Goal: Check status: Check status

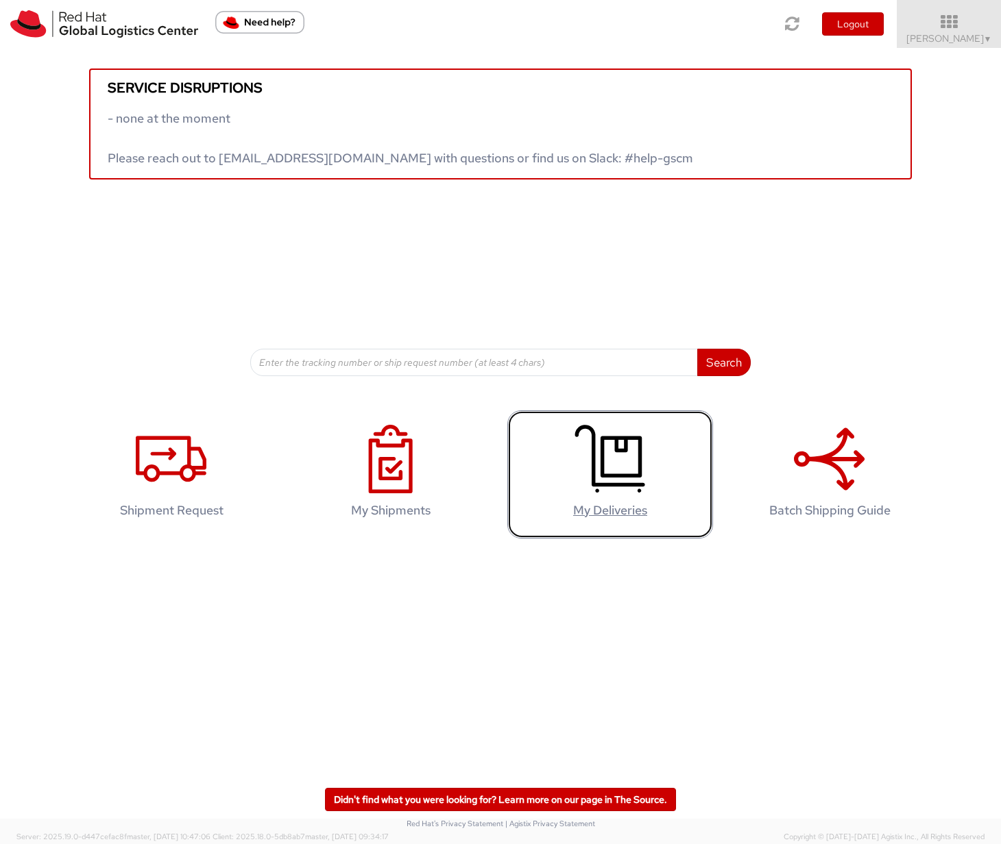
click at [619, 450] on use at bounding box center [610, 459] width 70 height 68
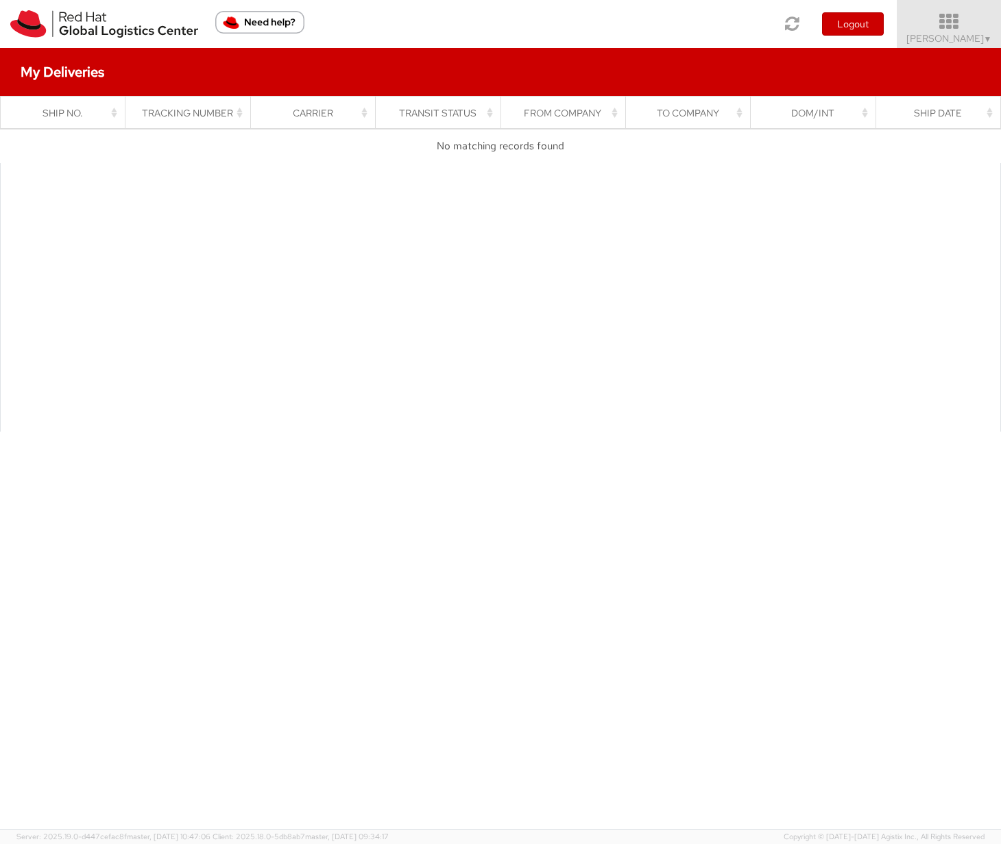
click at [968, 29] on icon at bounding box center [949, 21] width 120 height 19
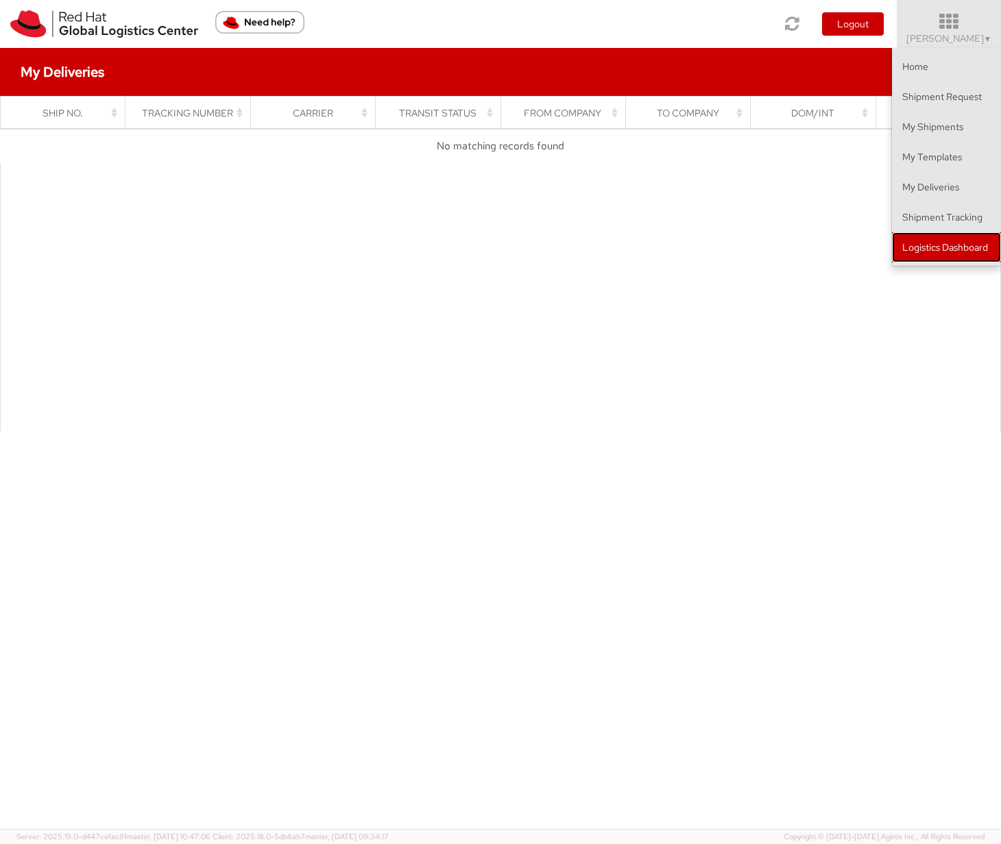
click at [913, 238] on link "Logistics Dashboard" at bounding box center [946, 247] width 109 height 30
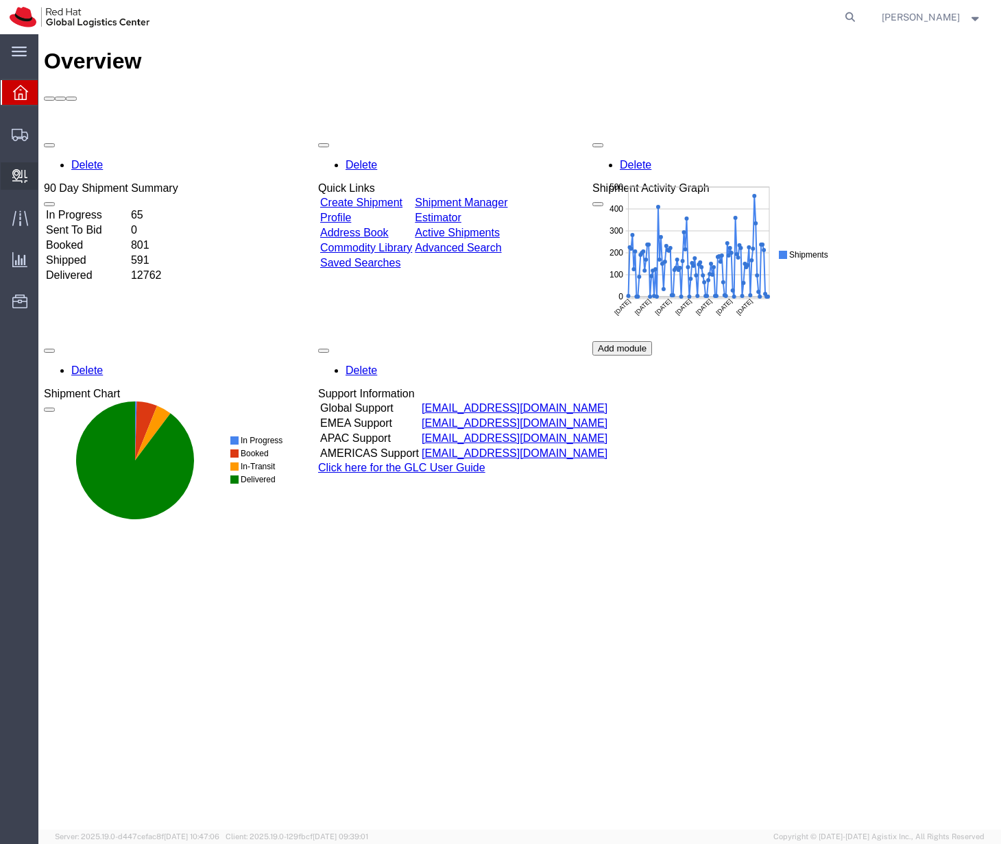
click at [47, 173] on span "Internal Delivery" at bounding box center [43, 175] width 10 height 27
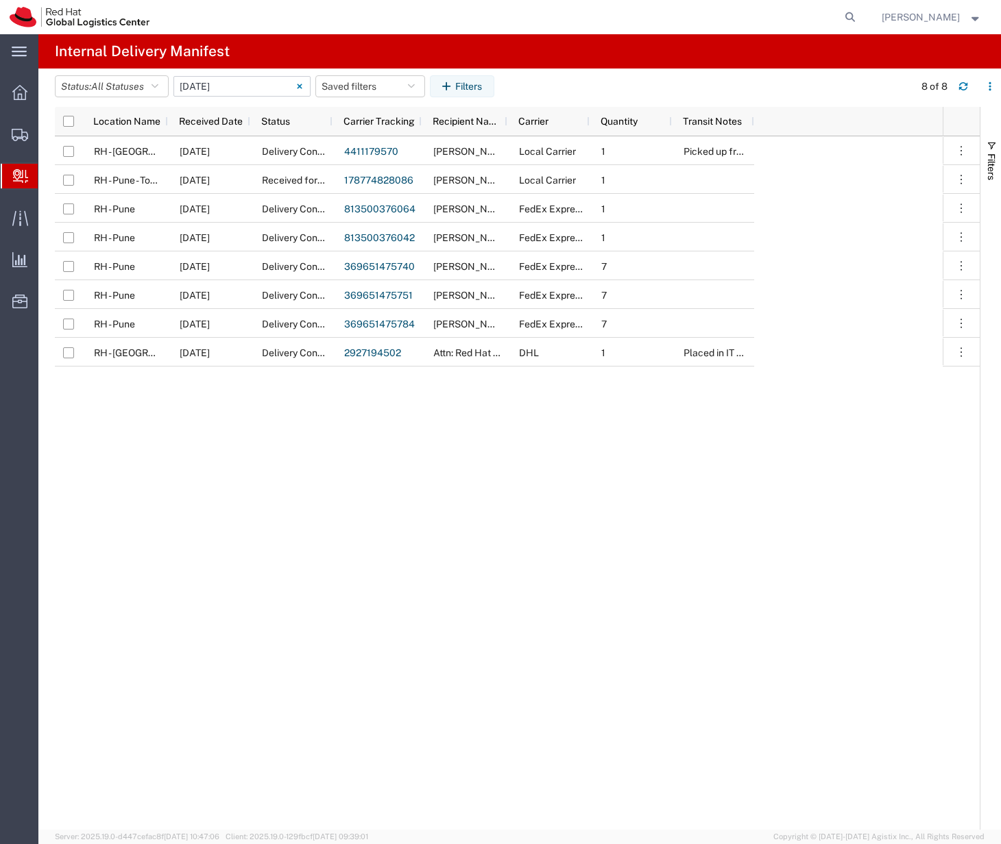
click at [252, 86] on input "[DATE] - [DATE]" at bounding box center [241, 86] width 137 height 21
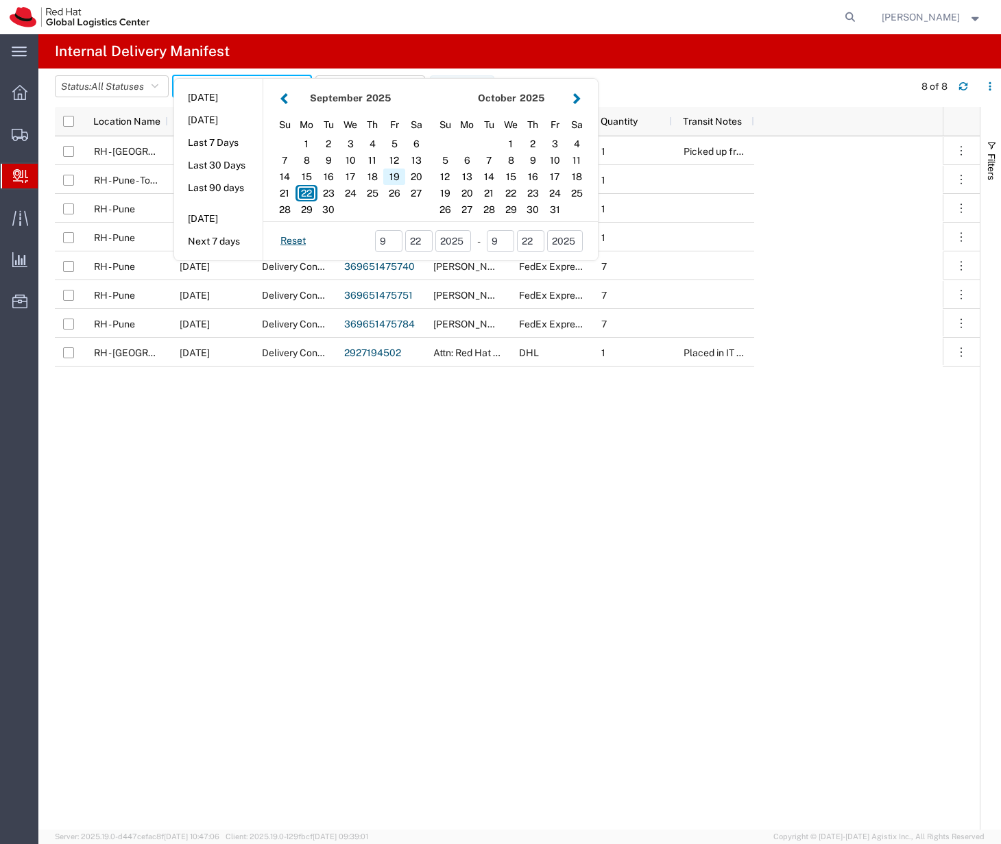
click at [400, 176] on div "19" at bounding box center [394, 177] width 22 height 16
click at [401, 173] on div "19" at bounding box center [394, 177] width 22 height 16
type input "[DATE]"
type input "[DATE] - [DATE]"
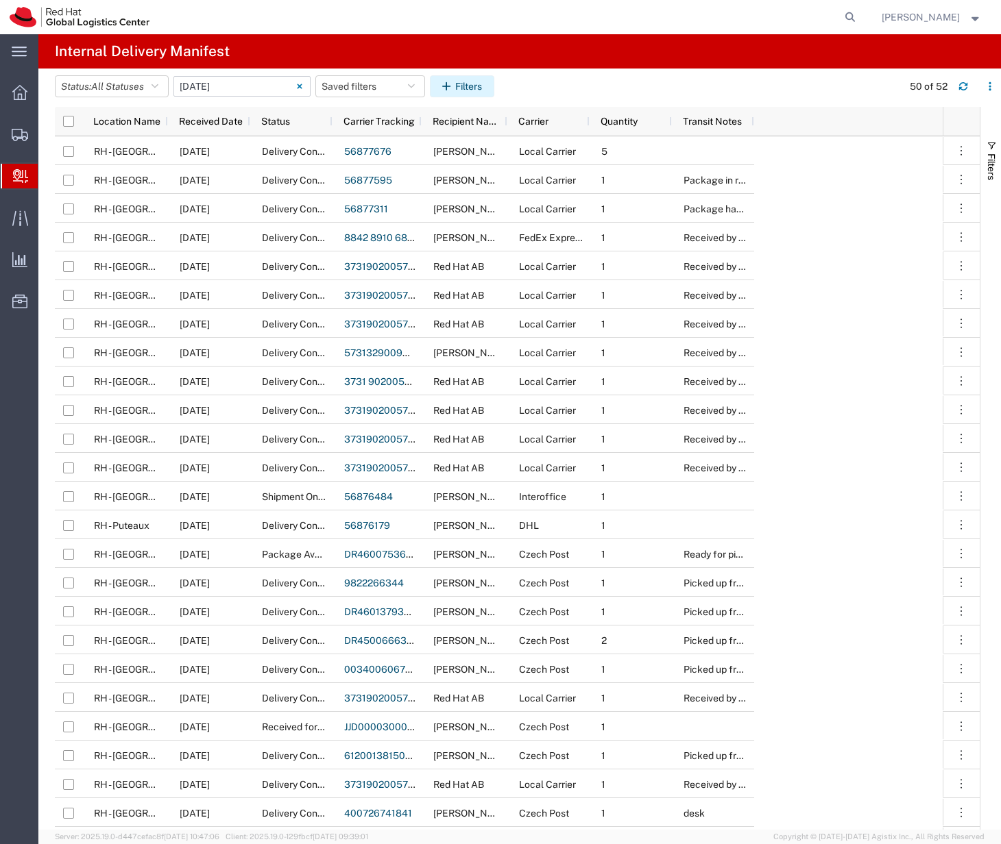
click at [452, 88] on icon "button" at bounding box center [448, 87] width 13 height 10
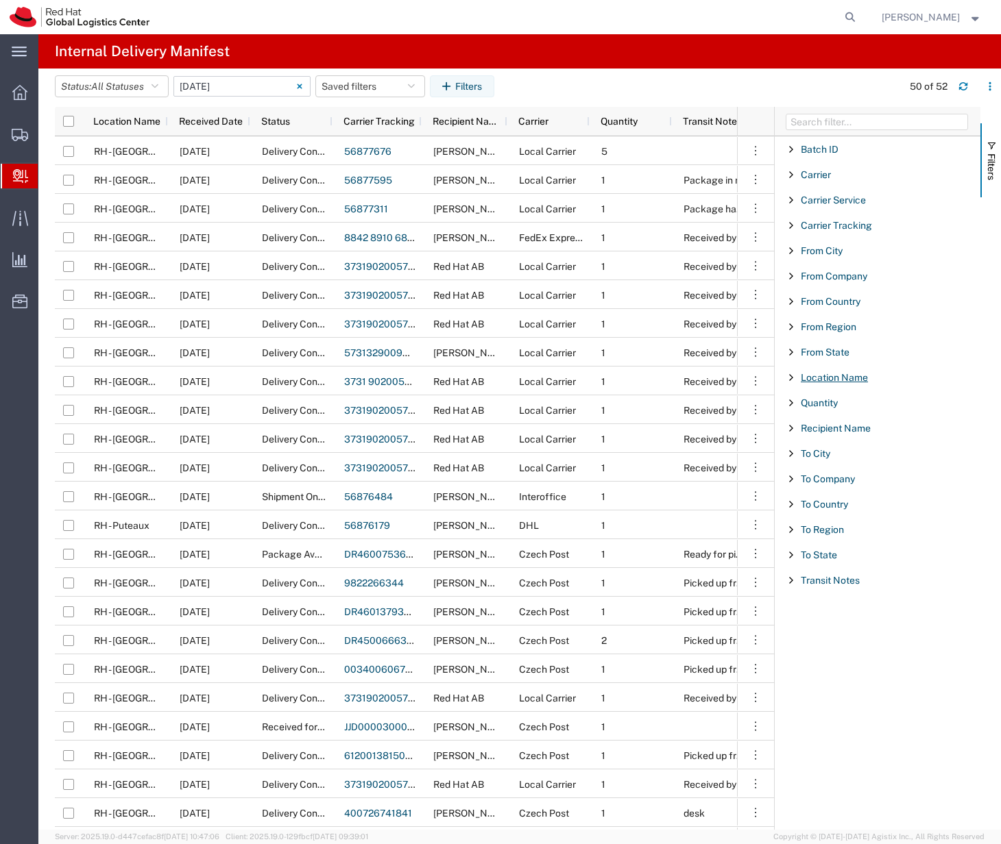
click at [834, 380] on span "Location Name" at bounding box center [833, 377] width 67 height 11
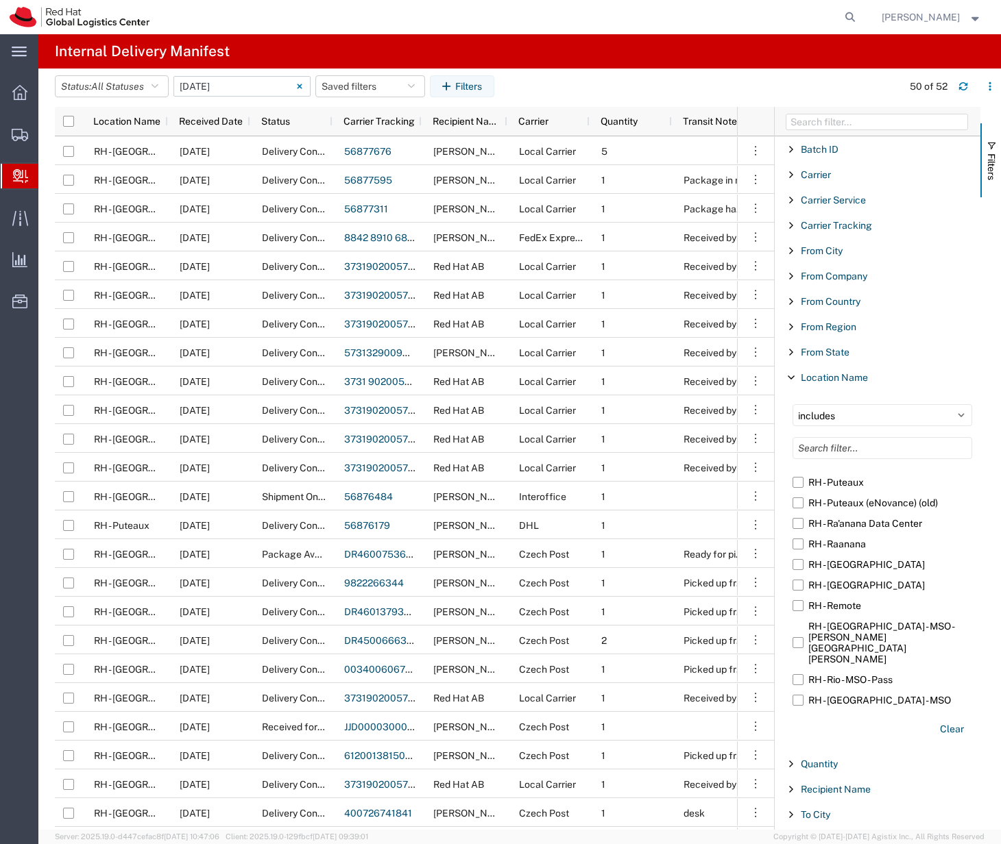
scroll to position [2272, 0]
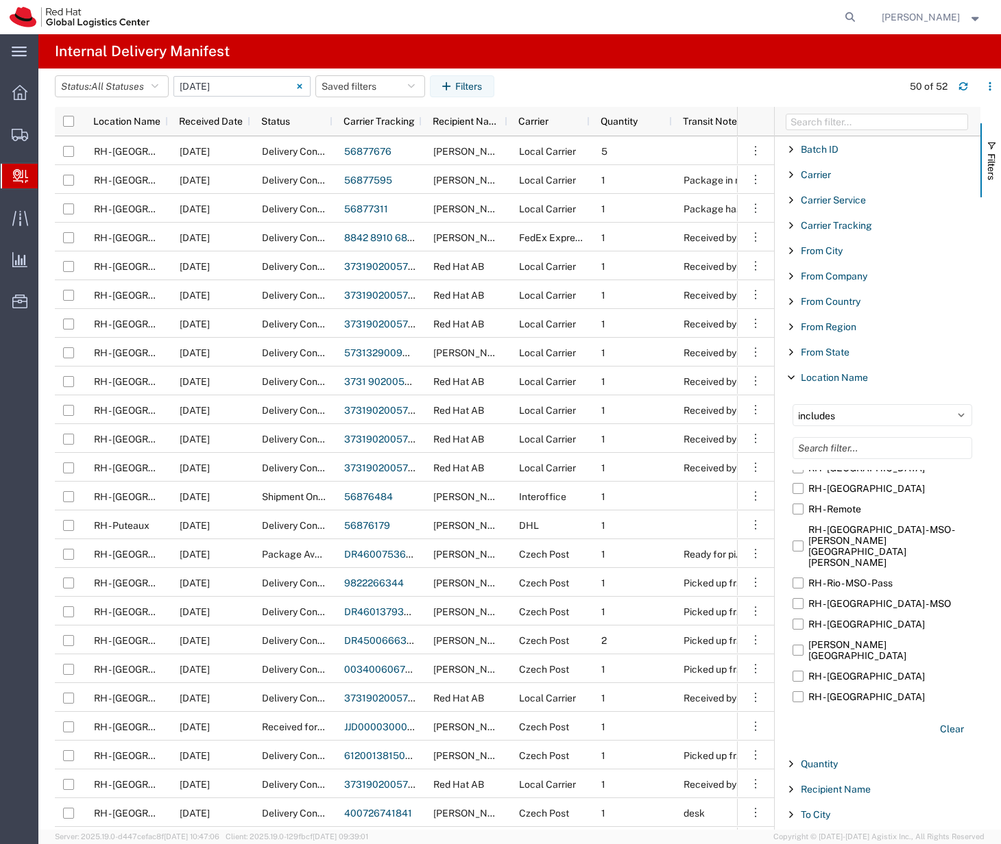
click at [837, 748] on label "RH - [GEOGRAPHIC_DATA]" at bounding box center [882, 758] width 180 height 21
click at [0, 0] on input "RH - [GEOGRAPHIC_DATA]" at bounding box center [0, 0] width 0 height 0
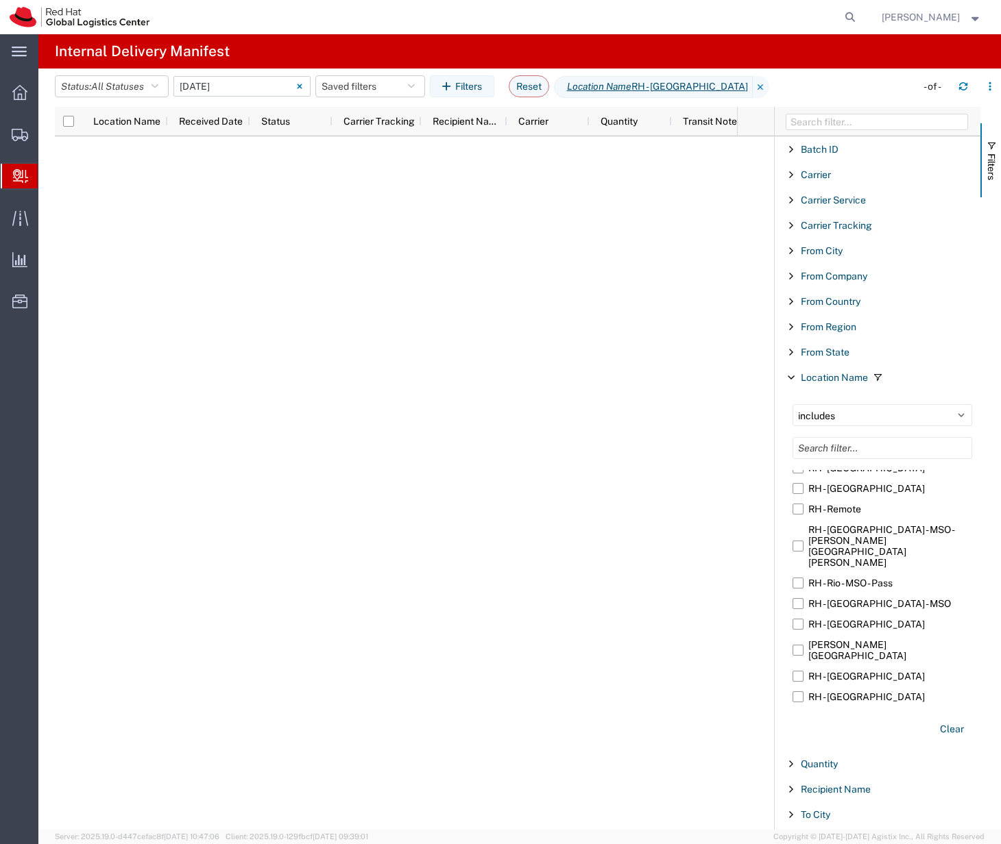
click at [777, 95] on agx-table-filter-chips "Status: All Statuses All Statuses Delivery Confirmation Expired Forwarded Packa…" at bounding box center [482, 91] width 854 height 32
click at [770, 75] on agx-table-filter-chips "Status: All Statuses All Statuses Delivery Confirmation Expired Forwarded Packa…" at bounding box center [482, 91] width 854 height 32
click at [267, 86] on input "[DATE] - [DATE]" at bounding box center [241, 86] width 137 height 21
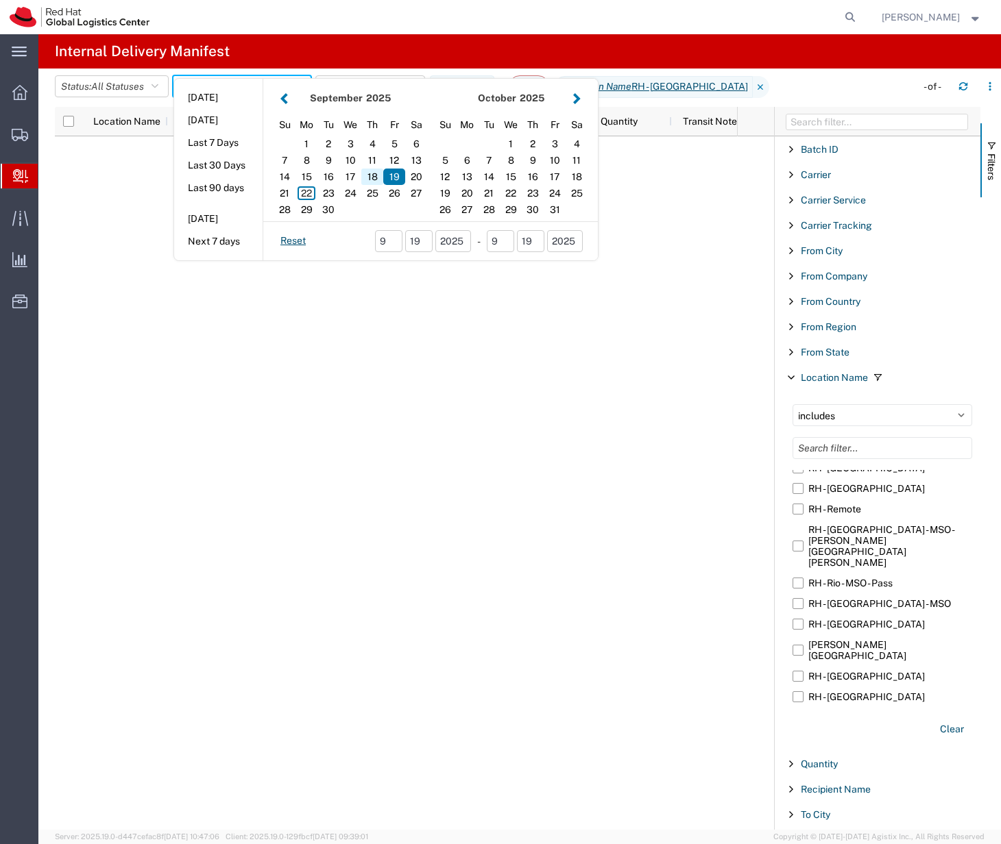
click at [382, 171] on div "18" at bounding box center [372, 177] width 22 height 16
click at [358, 177] on div "17" at bounding box center [350, 177] width 22 height 16
type input "09 17 - 18, 2025"
type input "[DATE] - [DATE]"
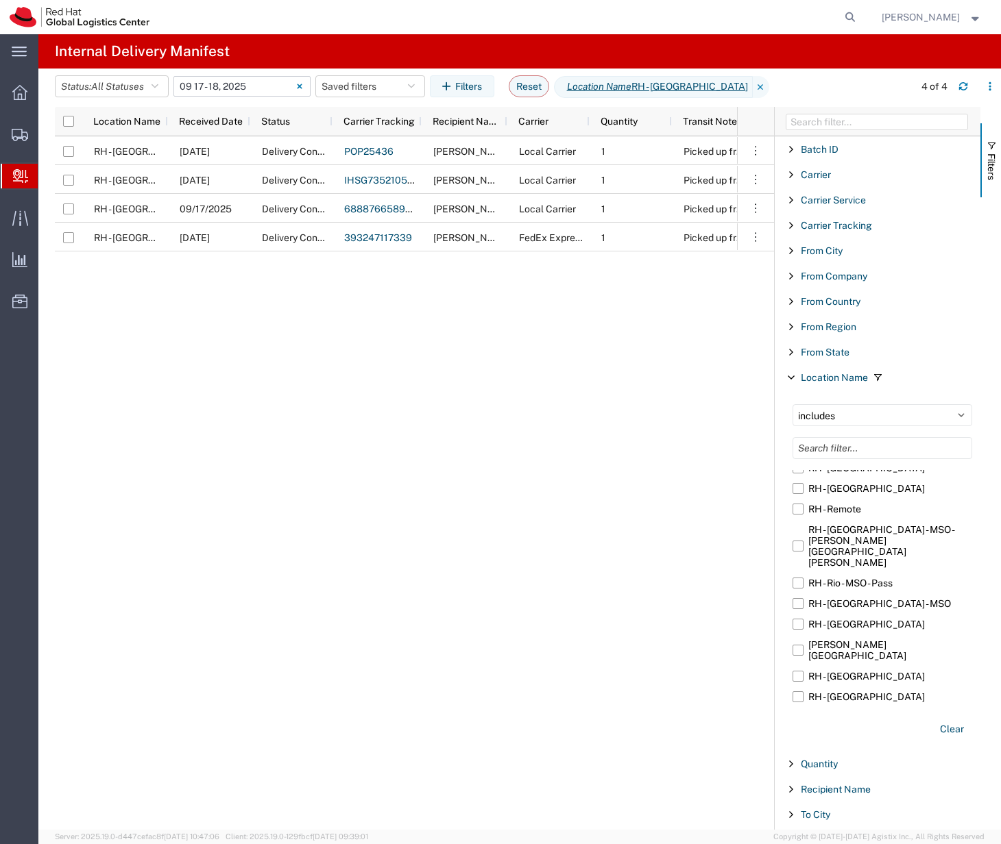
click at [267, 86] on input "[DATE] - [DATE]" at bounding box center [241, 86] width 137 height 21
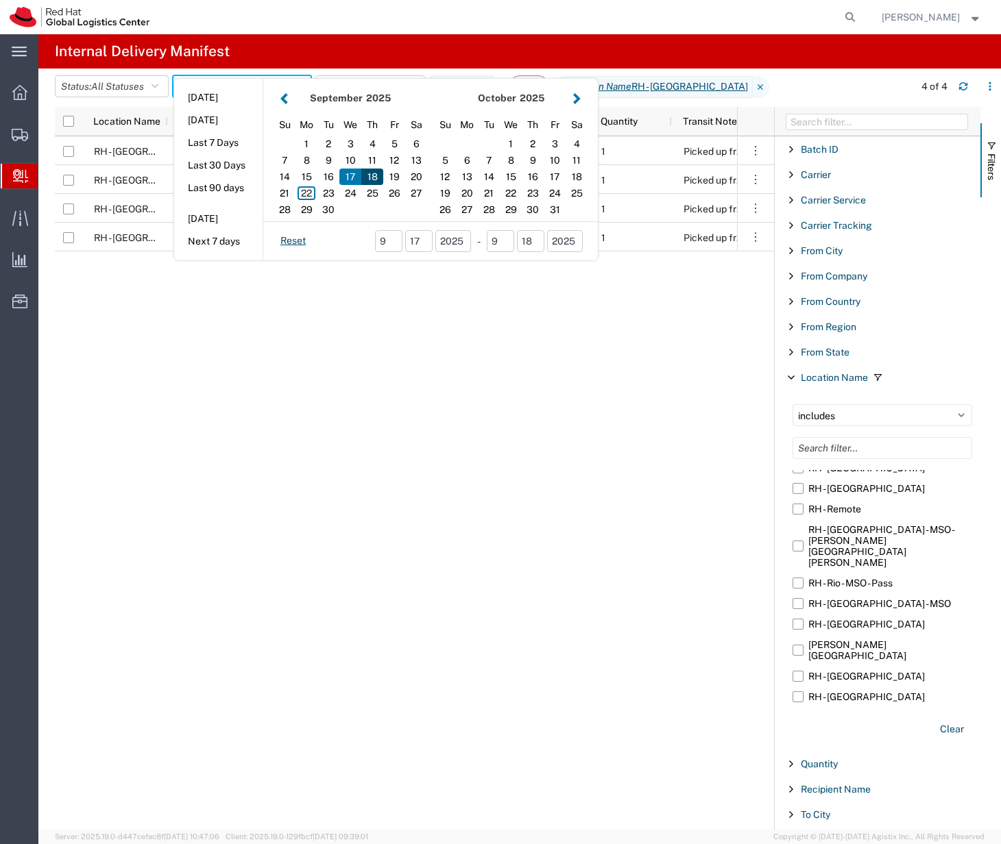
click at [376, 178] on div "18" at bounding box center [372, 177] width 22 height 16
click at [410, 40] on agx-page-header "Internal Delivery Manifest" at bounding box center [519, 51] width 962 height 34
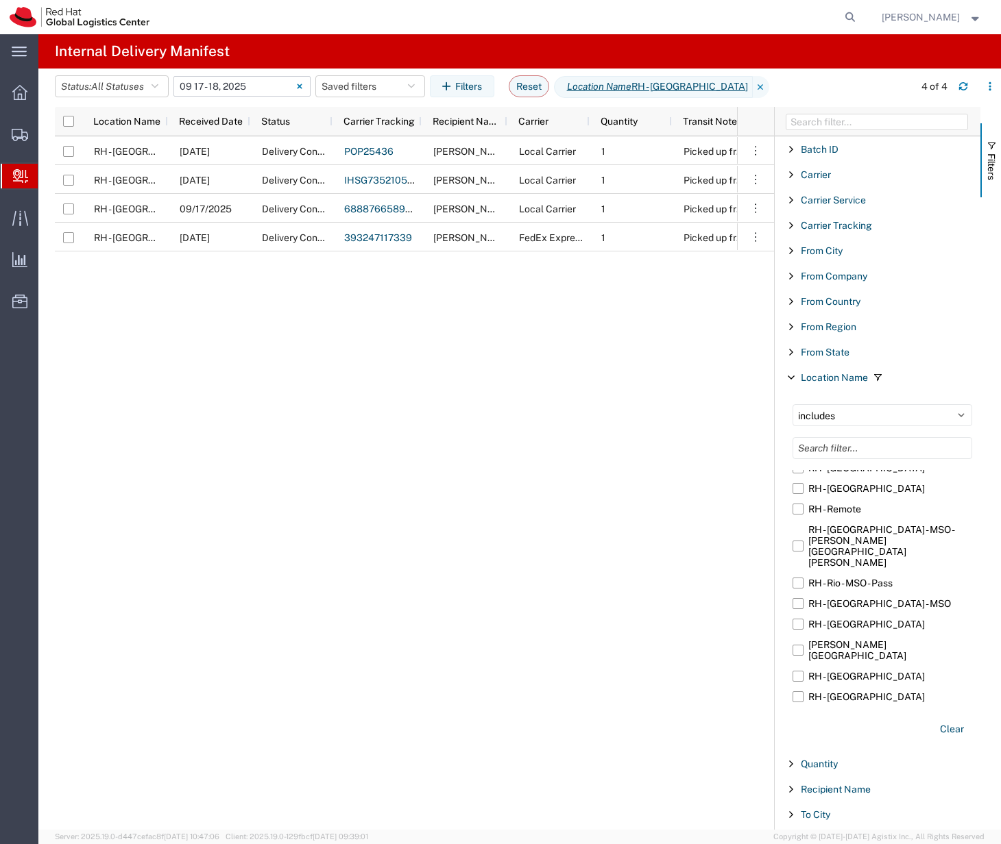
click at [271, 90] on input "[DATE] - [DATE]" at bounding box center [241, 86] width 137 height 21
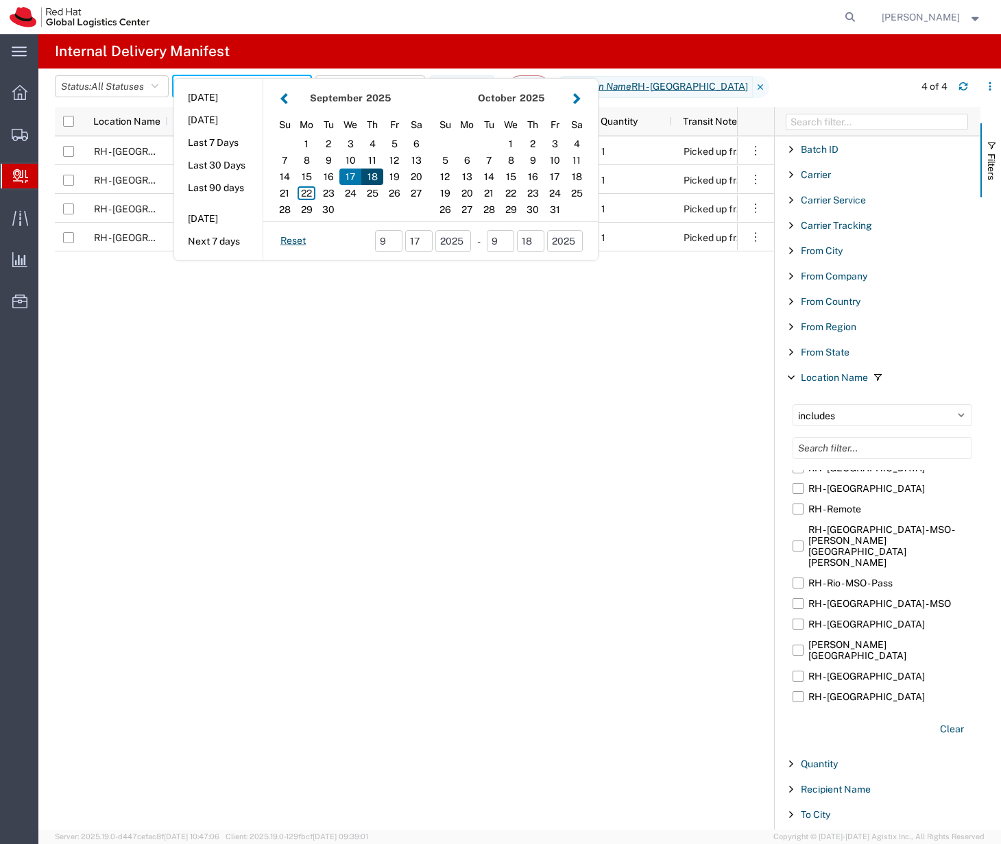
click at [375, 177] on div "18" at bounding box center [372, 177] width 22 height 16
type input "[DATE]"
type input "[DATE] - [DATE]"
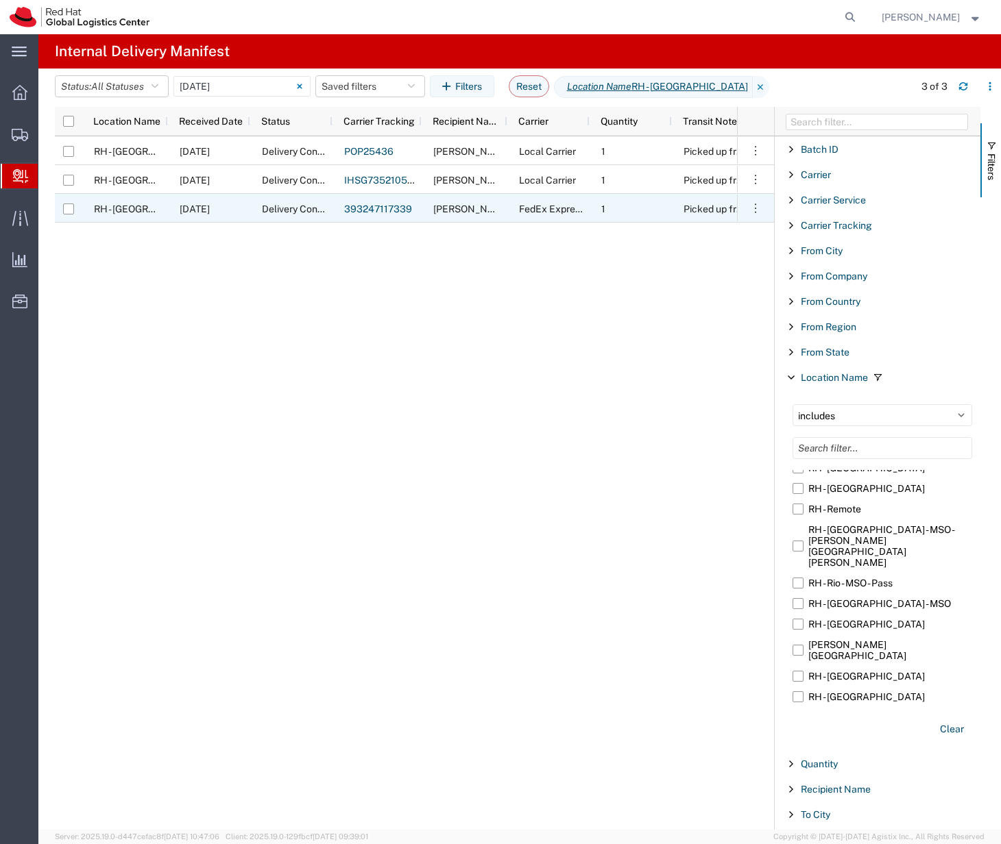
click at [145, 210] on span "RH - [GEOGRAPHIC_DATA]" at bounding box center [152, 209] width 116 height 11
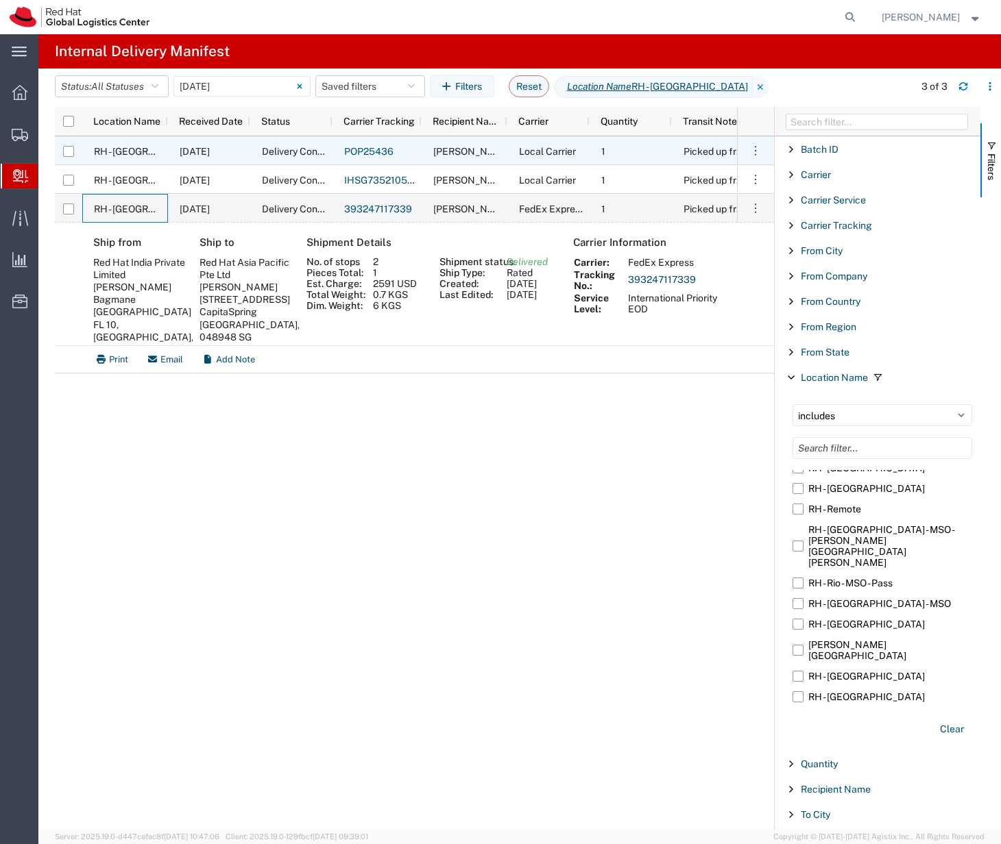
click at [142, 156] on span "RH - [GEOGRAPHIC_DATA]" at bounding box center [152, 151] width 116 height 11
